Goal: Transaction & Acquisition: Purchase product/service

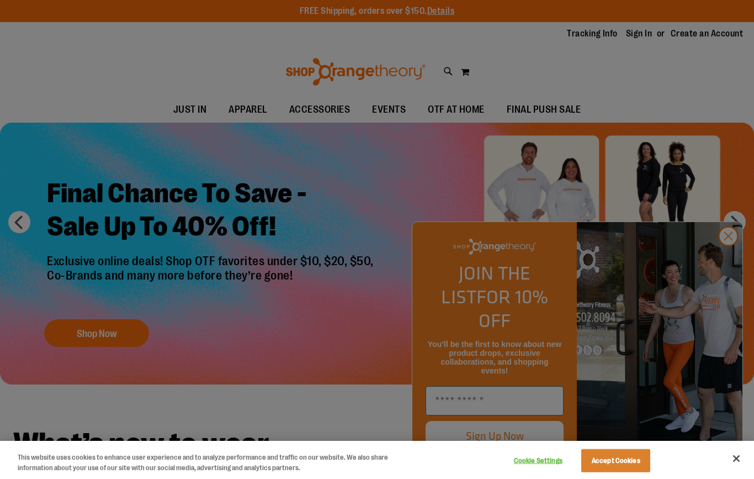
click at [723, 47] on div at bounding box center [377, 239] width 754 height 479
click at [721, 258] on div at bounding box center [377, 239] width 754 height 479
click at [727, 268] on div at bounding box center [377, 239] width 754 height 479
click at [729, 258] on div at bounding box center [377, 239] width 754 height 479
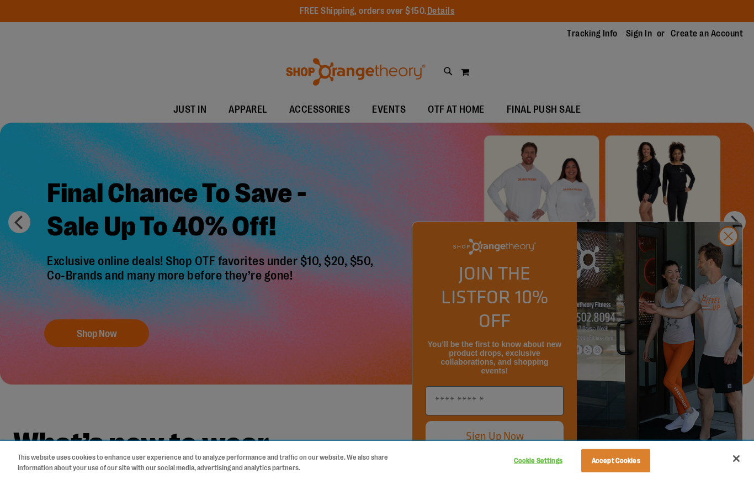
click at [736, 455] on button "Close" at bounding box center [736, 458] width 24 height 24
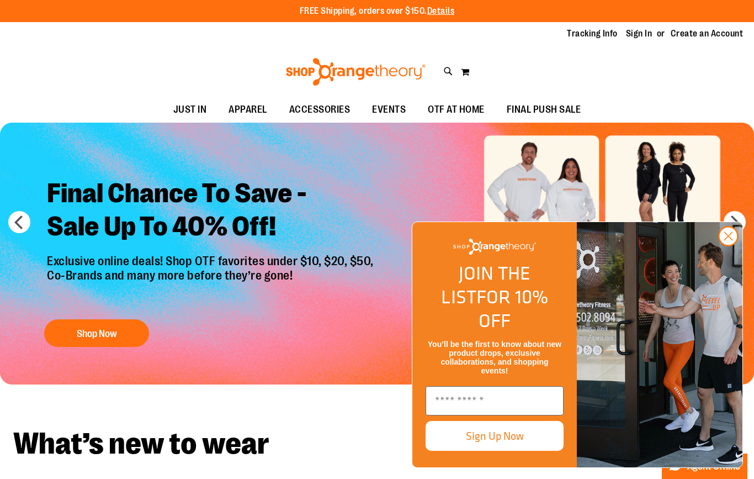
click at [728, 240] on icon "Close dialog" at bounding box center [729, 236] width 8 height 8
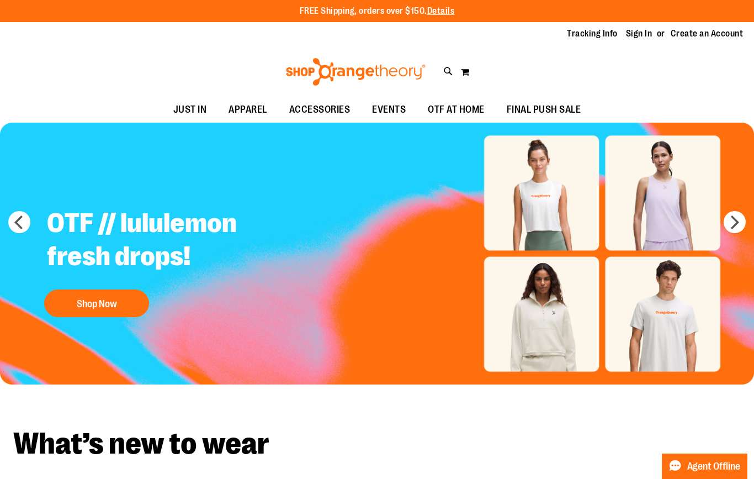
click at [447, 71] on icon at bounding box center [448, 71] width 9 height 13
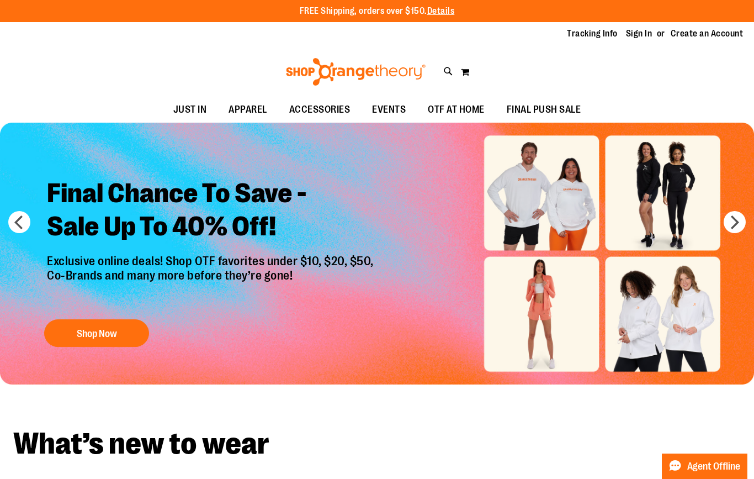
click at [121, 69] on input "Search" at bounding box center [377, 62] width 596 height 36
type input "**********"
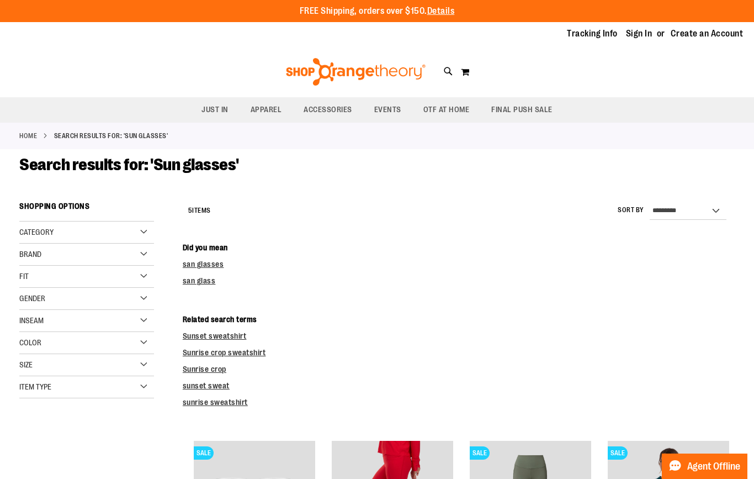
click at [446, 75] on icon at bounding box center [448, 71] width 9 height 13
click at [167, 65] on input "**********" at bounding box center [377, 62] width 596 height 36
click at [657, 63] on button "submit" at bounding box center [656, 63] width 33 height 33
type input "**********"
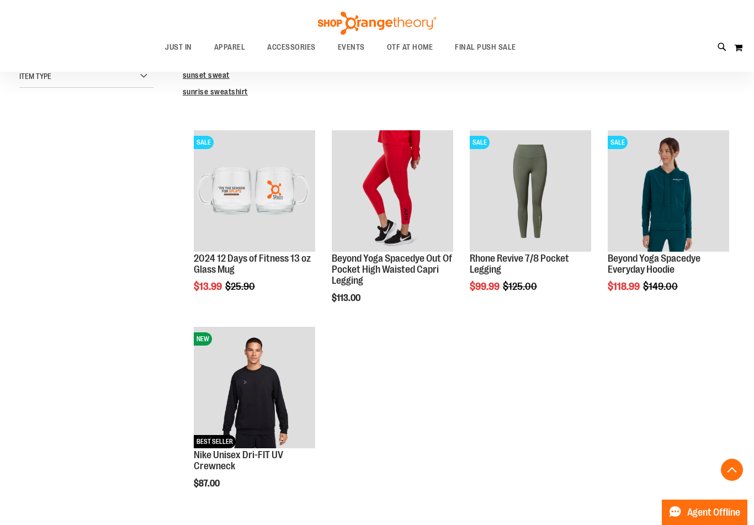
scroll to position [312, 0]
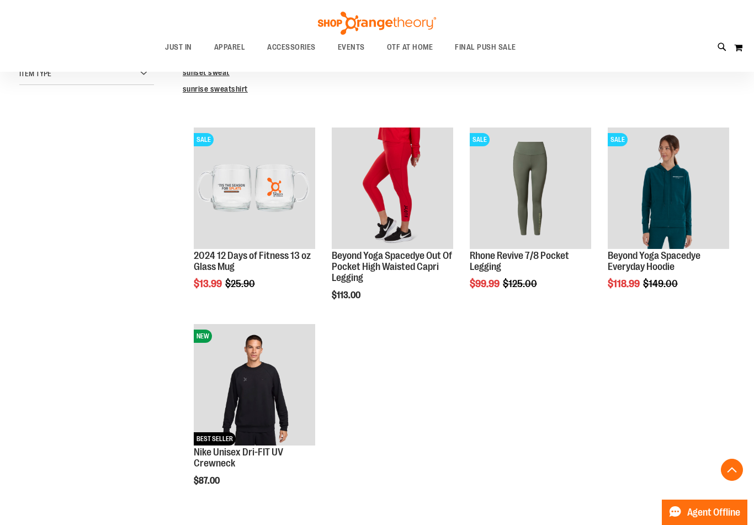
click at [375, 406] on ol "SALE 2024 12 Days of Fitness 13 oz Glass Mug Special Price $13.99 Regular Price…" at bounding box center [459, 318] width 552 height 393
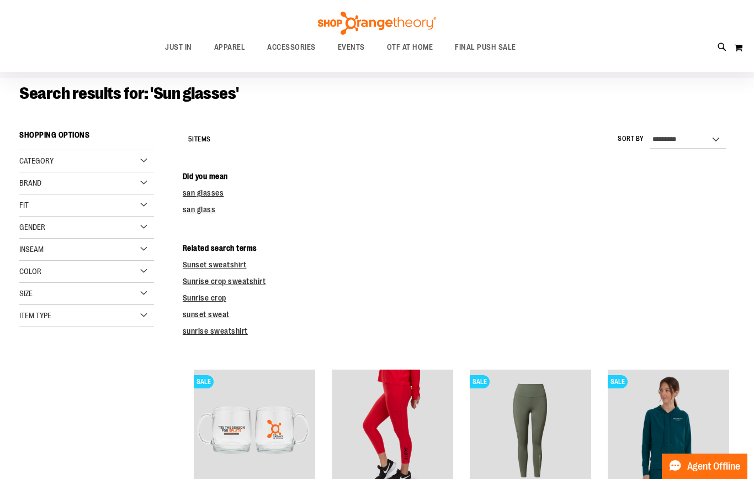
scroll to position [0, 0]
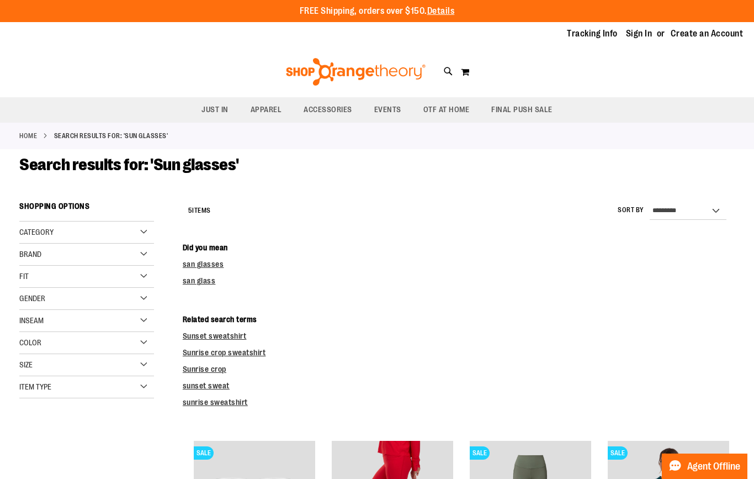
click at [216, 267] on link "san glasses" at bounding box center [203, 263] width 41 height 9
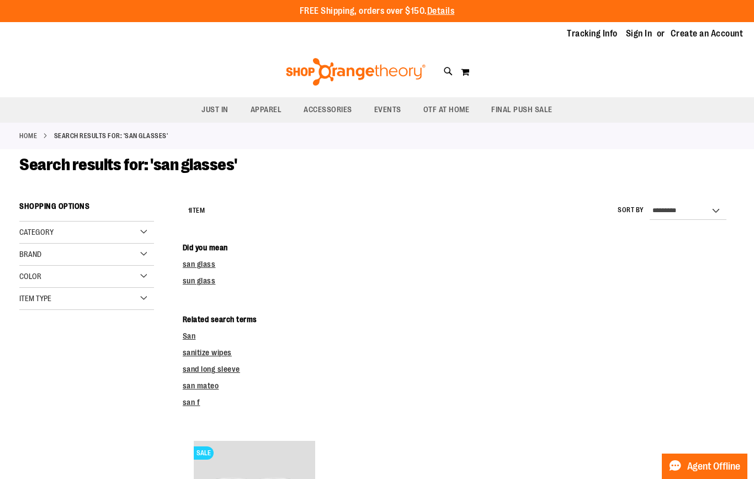
click at [213, 283] on link "sun glass" at bounding box center [199, 280] width 33 height 9
